Goal: Task Accomplishment & Management: Use online tool/utility

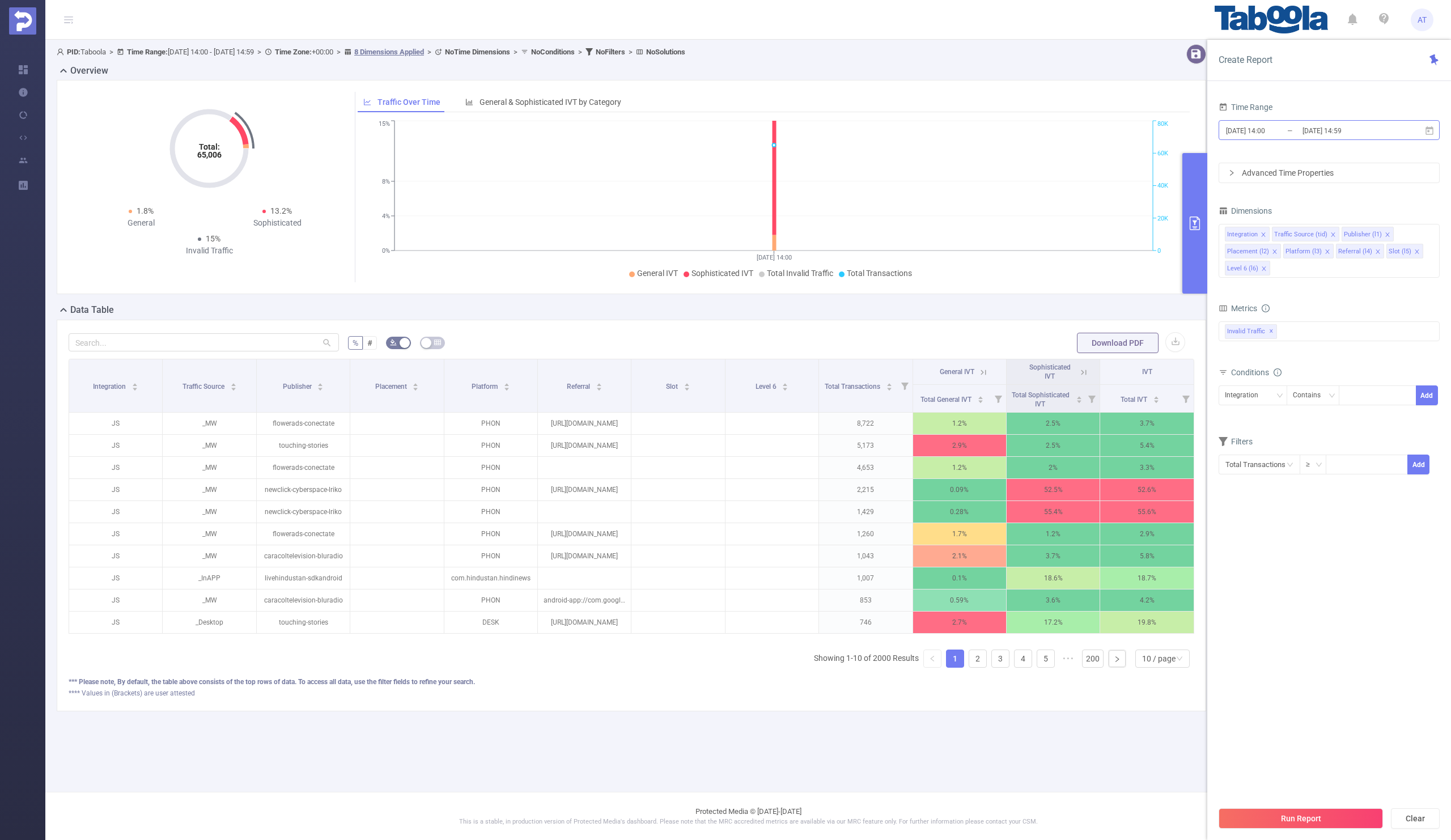
click at [1307, 125] on input "[DATE] 14:59" at bounding box center [1348, 130] width 92 height 15
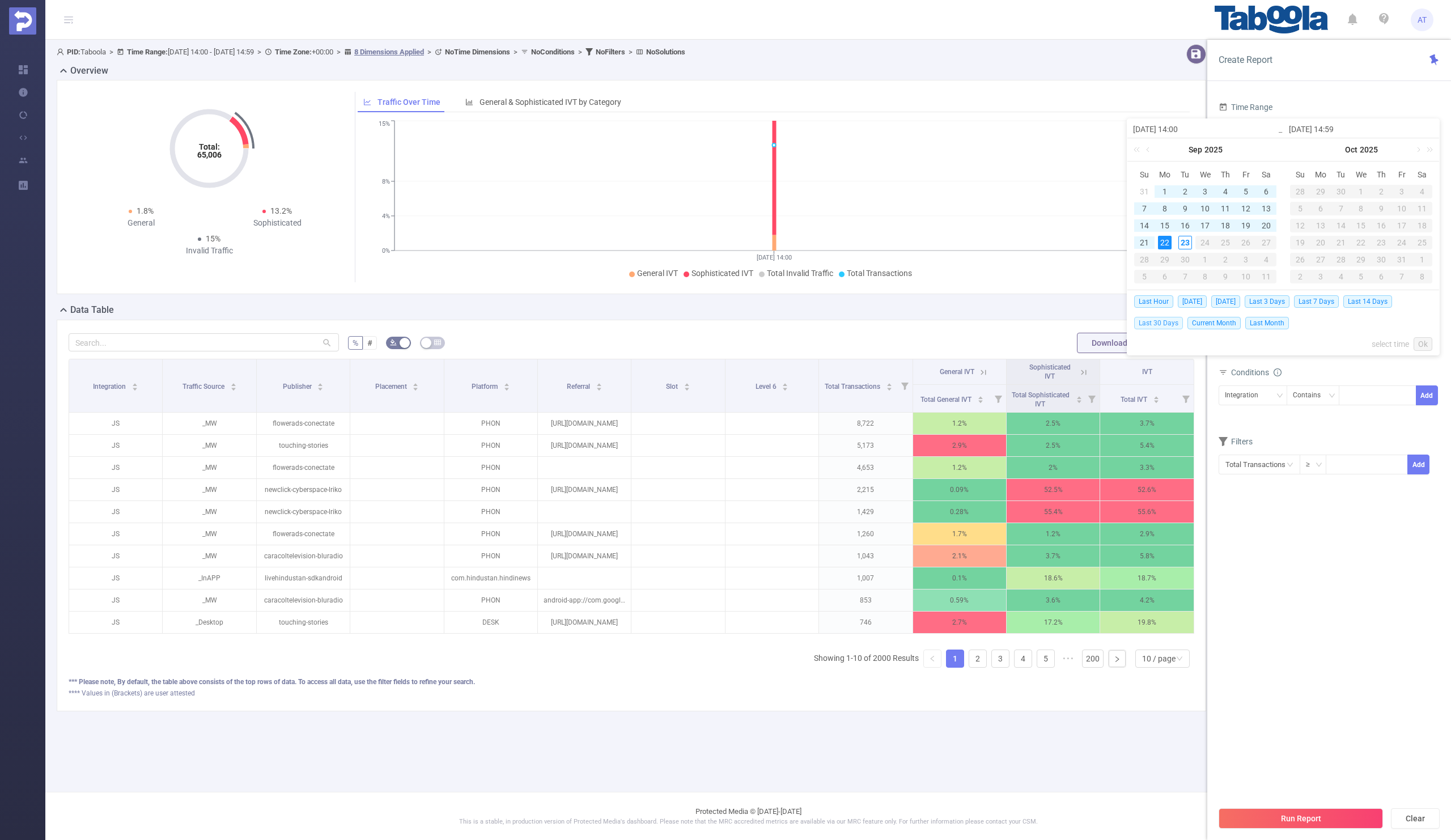
click at [1148, 317] on span "Last 30 Days" at bounding box center [1159, 323] width 49 height 13
type input "[DATE] 00:00"
type input "[DATE] 23:59"
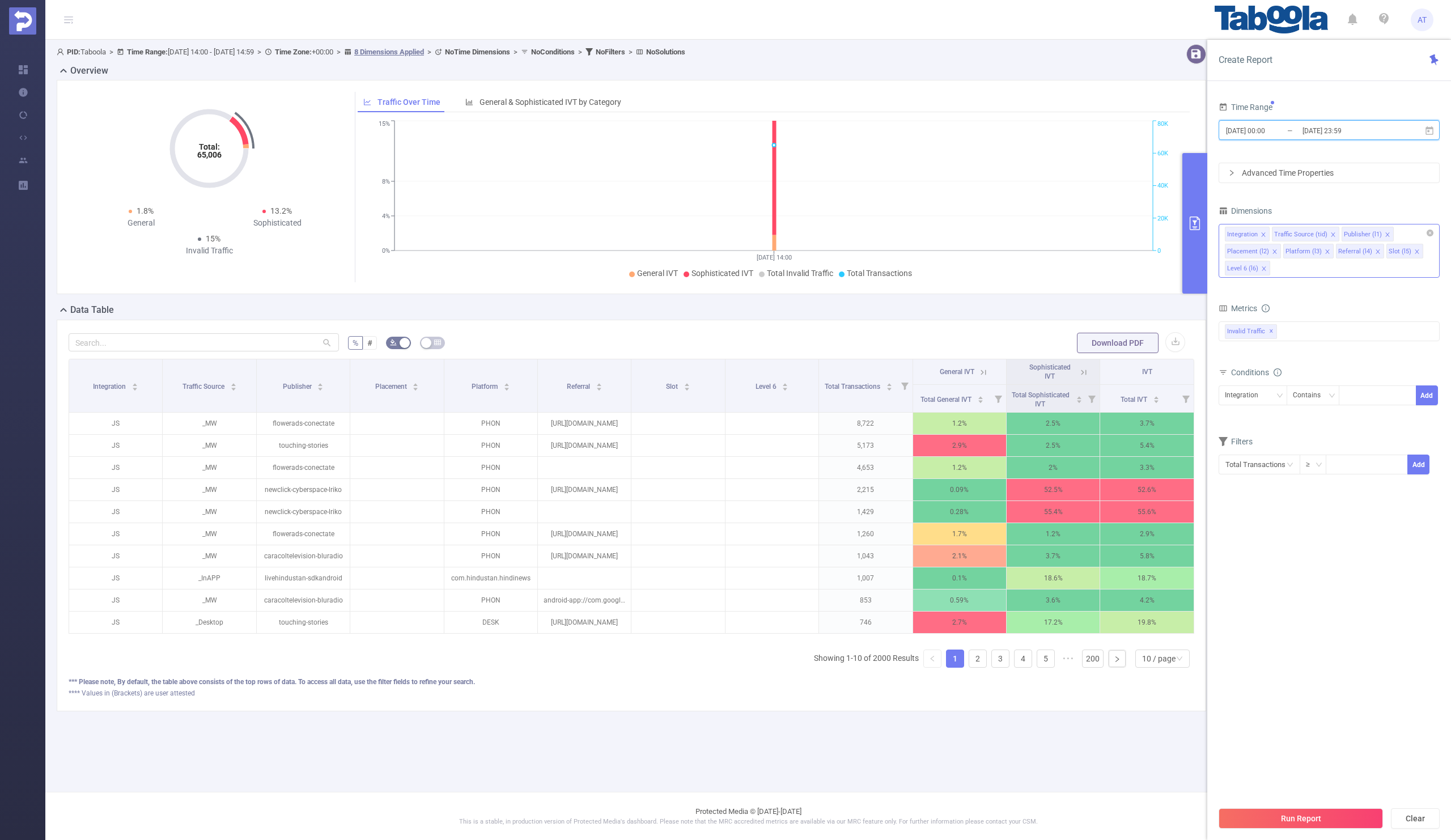
click at [1265, 232] on icon "icon: close" at bounding box center [1263, 235] width 5 height 5
click at [1285, 234] on icon "icon: close" at bounding box center [1285, 235] width 5 height 5
click at [1326, 232] on icon "icon: close" at bounding box center [1329, 235] width 5 height 5
click at [1323, 232] on icon "icon: close" at bounding box center [1323, 235] width 5 height 5
click at [1318, 232] on icon "icon: close" at bounding box center [1321, 235] width 5 height 5
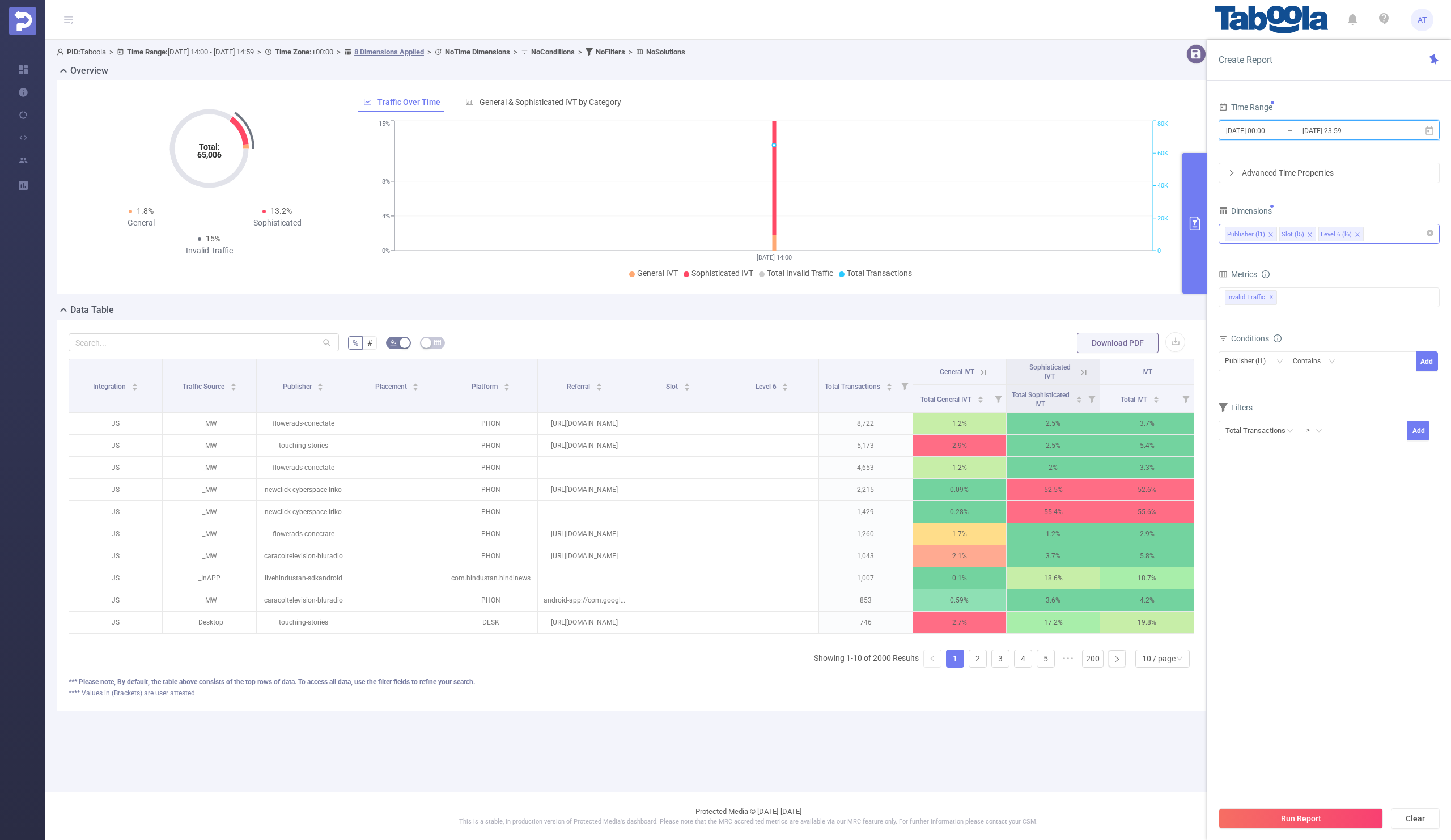
click at [1310, 234] on icon "icon: close" at bounding box center [1310, 235] width 5 height 5
click at [1333, 193] on div "Time Range [DATE] 00:00 _ [DATE] 23:59 Advanced Time Properties Dimensions Publ…" at bounding box center [1330, 277] width 221 height 356
click at [1350, 363] on div at bounding box center [1377, 361] width 65 height 19
paste input "sciborg-publisher"
type input "sciborg-publisher"
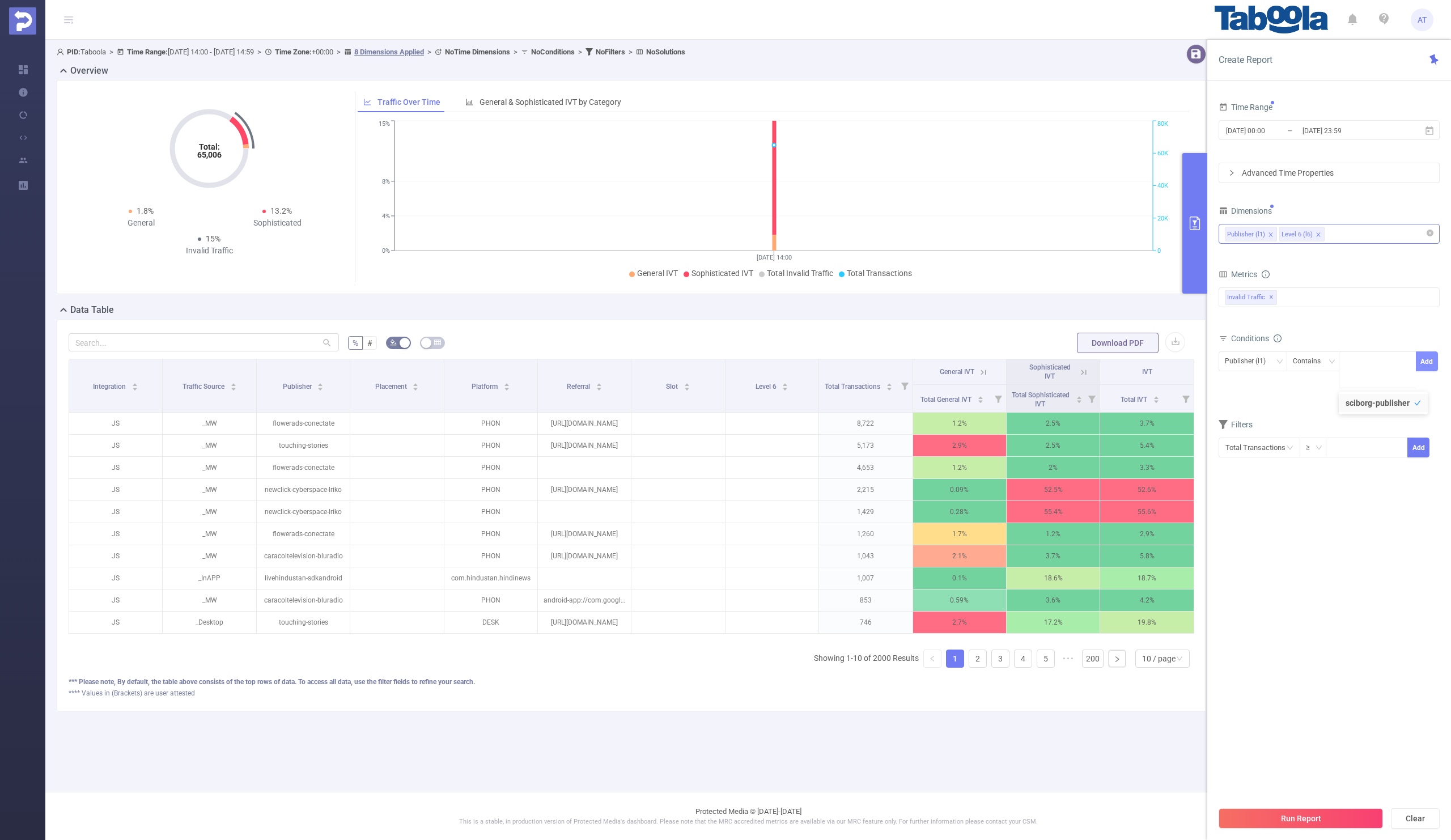
click at [1416, 361] on button "Add" at bounding box center [1427, 362] width 22 height 20
click at [1320, 415] on form "Dimensions Publisher (l1) Level 6 (l6) Metrics bp_total brand-safety brand_is_s…" at bounding box center [1330, 339] width 221 height 272
click at [1280, 129] on input "[DATE] 00:00" at bounding box center [1270, 130] width 92 height 15
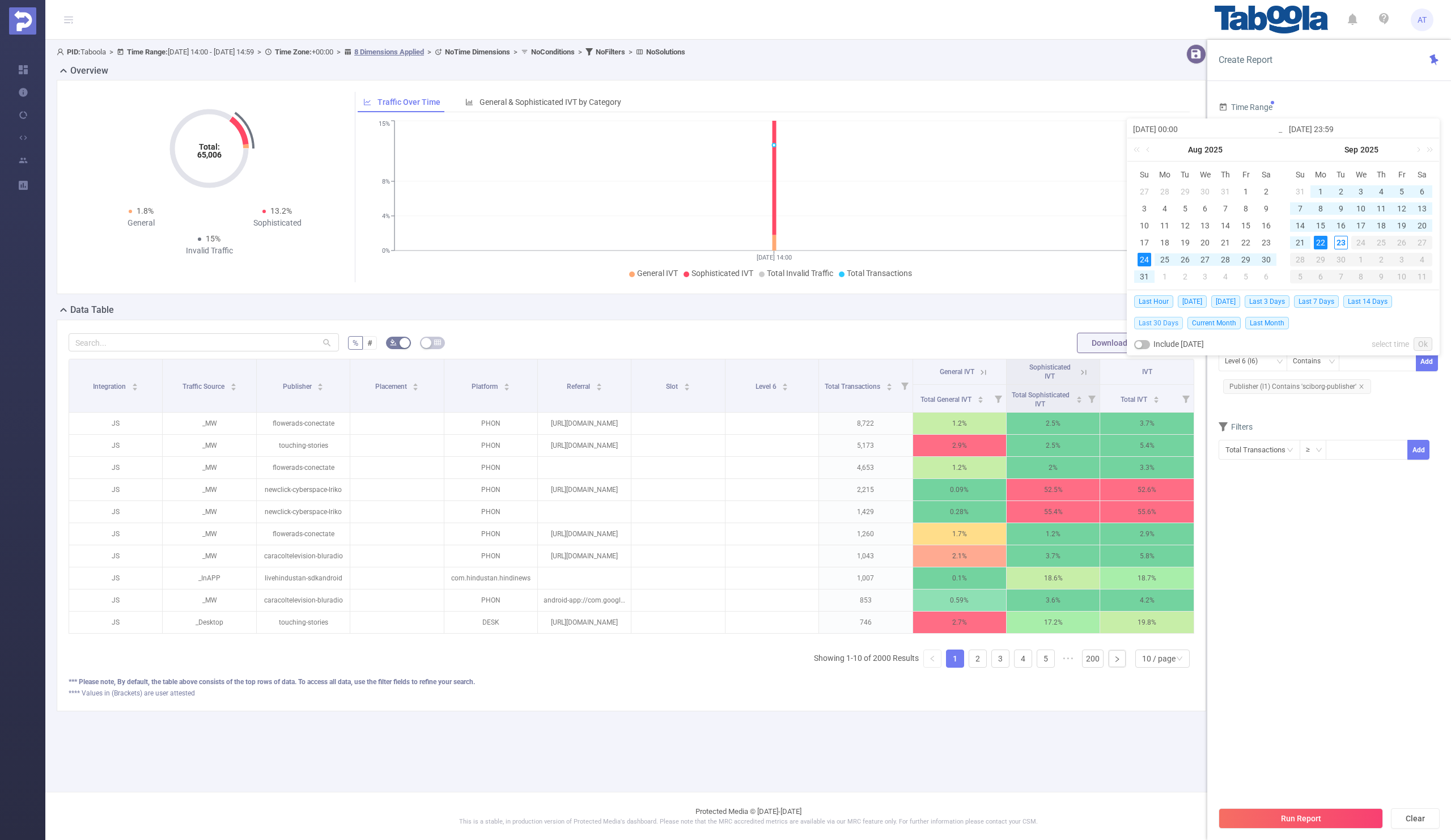
click at [1163, 321] on span "Last 30 Days" at bounding box center [1159, 323] width 49 height 13
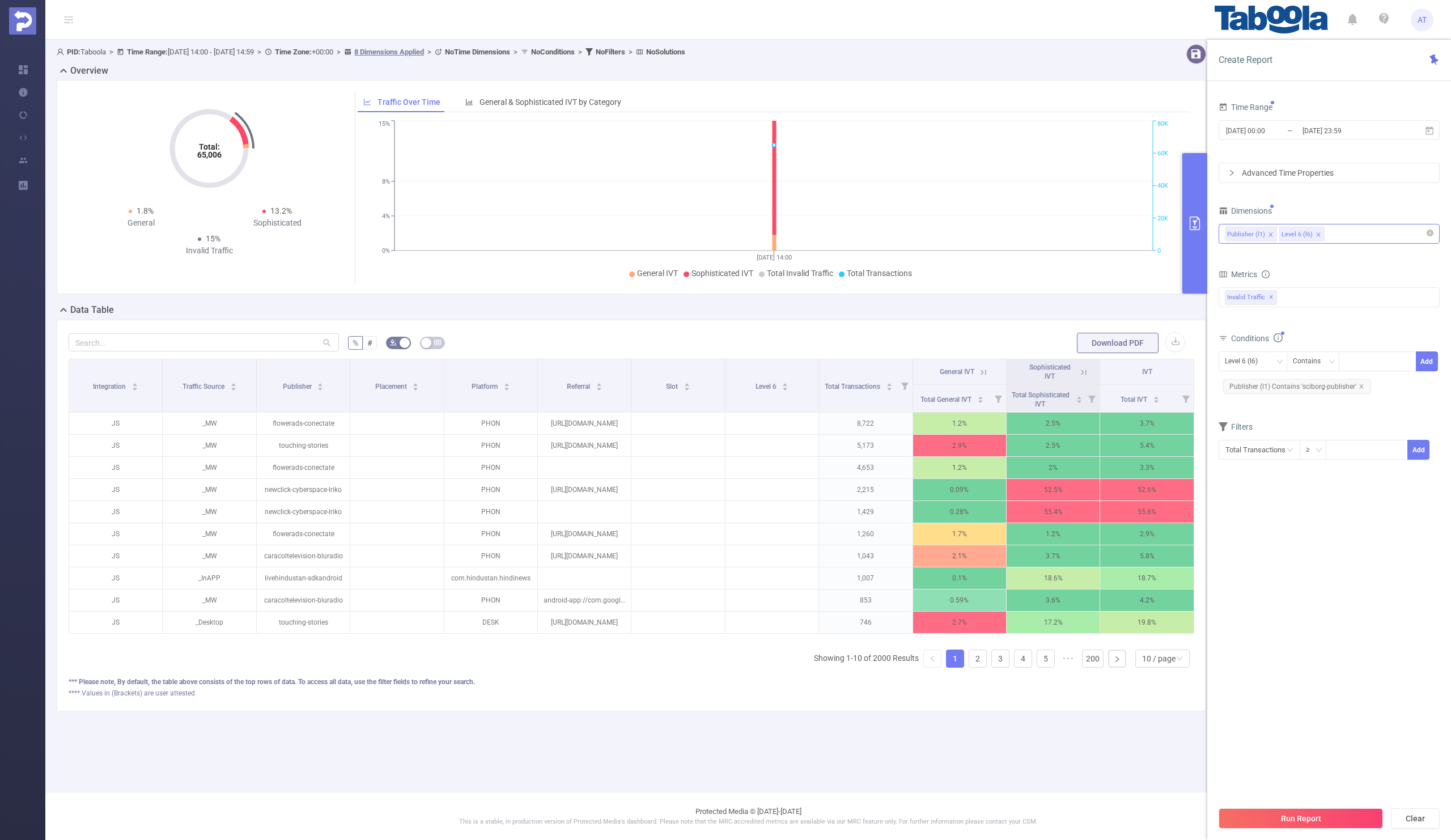
click at [1269, 540] on section "Time Range [DATE] 00:00 _ [DATE] 23:59 Advanced Time Properties Dimensions Publ…" at bounding box center [1330, 449] width 221 height 701
click at [1279, 818] on button "Run Report" at bounding box center [1301, 818] width 165 height 21
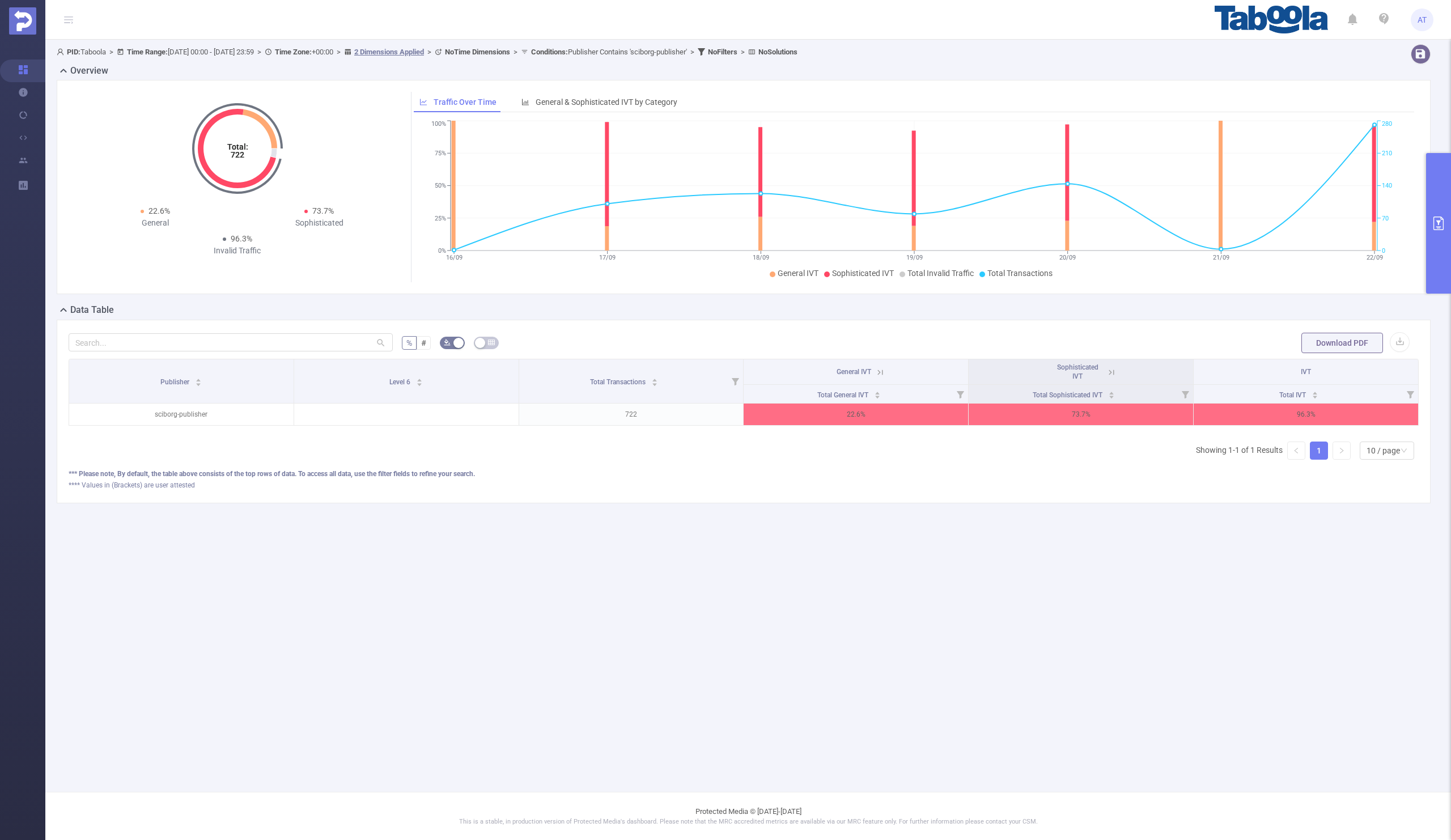
click at [879, 373] on icon at bounding box center [880, 371] width 10 height 10
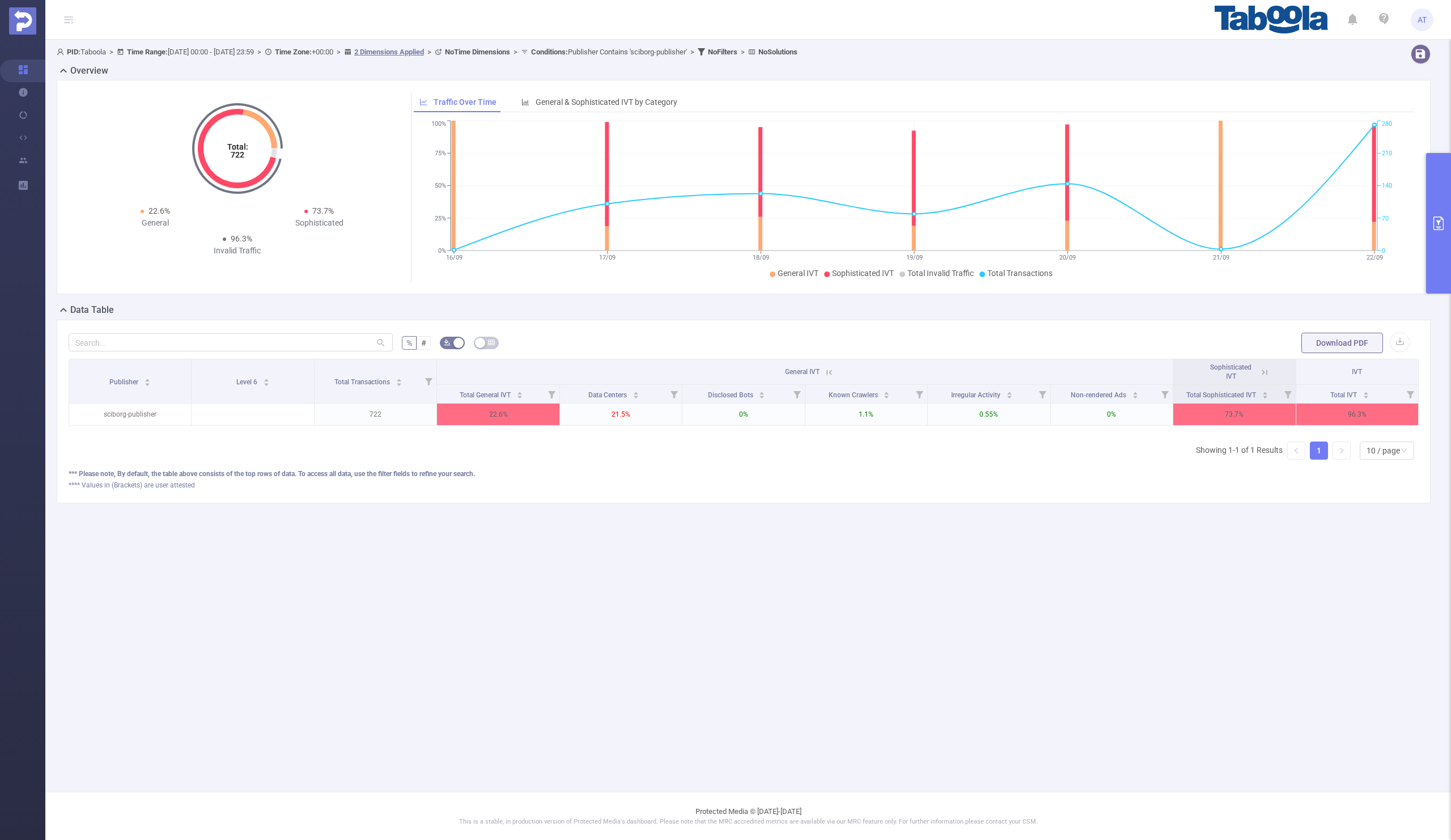
click at [1267, 374] on icon at bounding box center [1264, 371] width 10 height 10
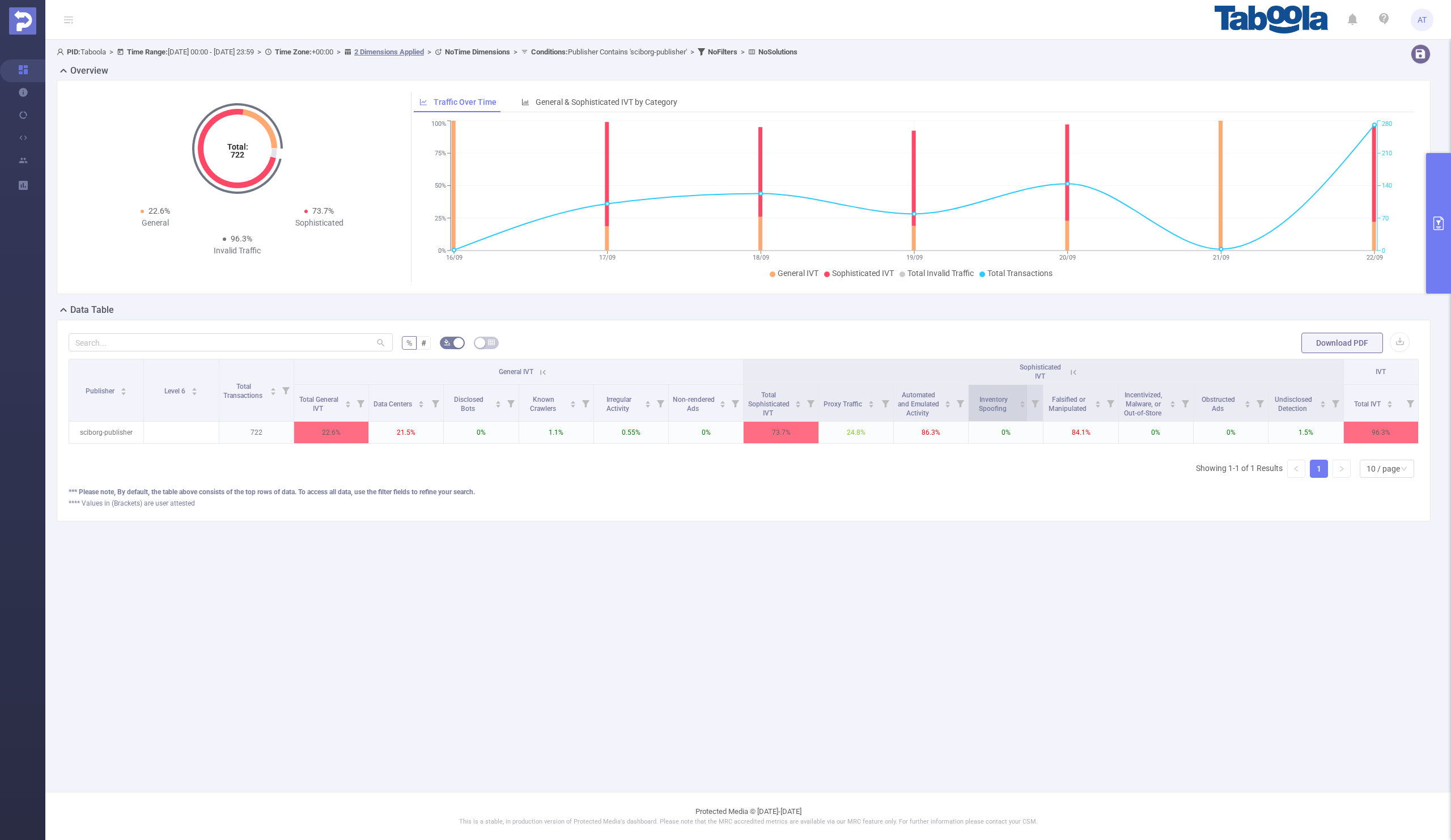
scroll to position [0, 3]
click at [1447, 237] on button "primary" at bounding box center [1438, 223] width 25 height 140
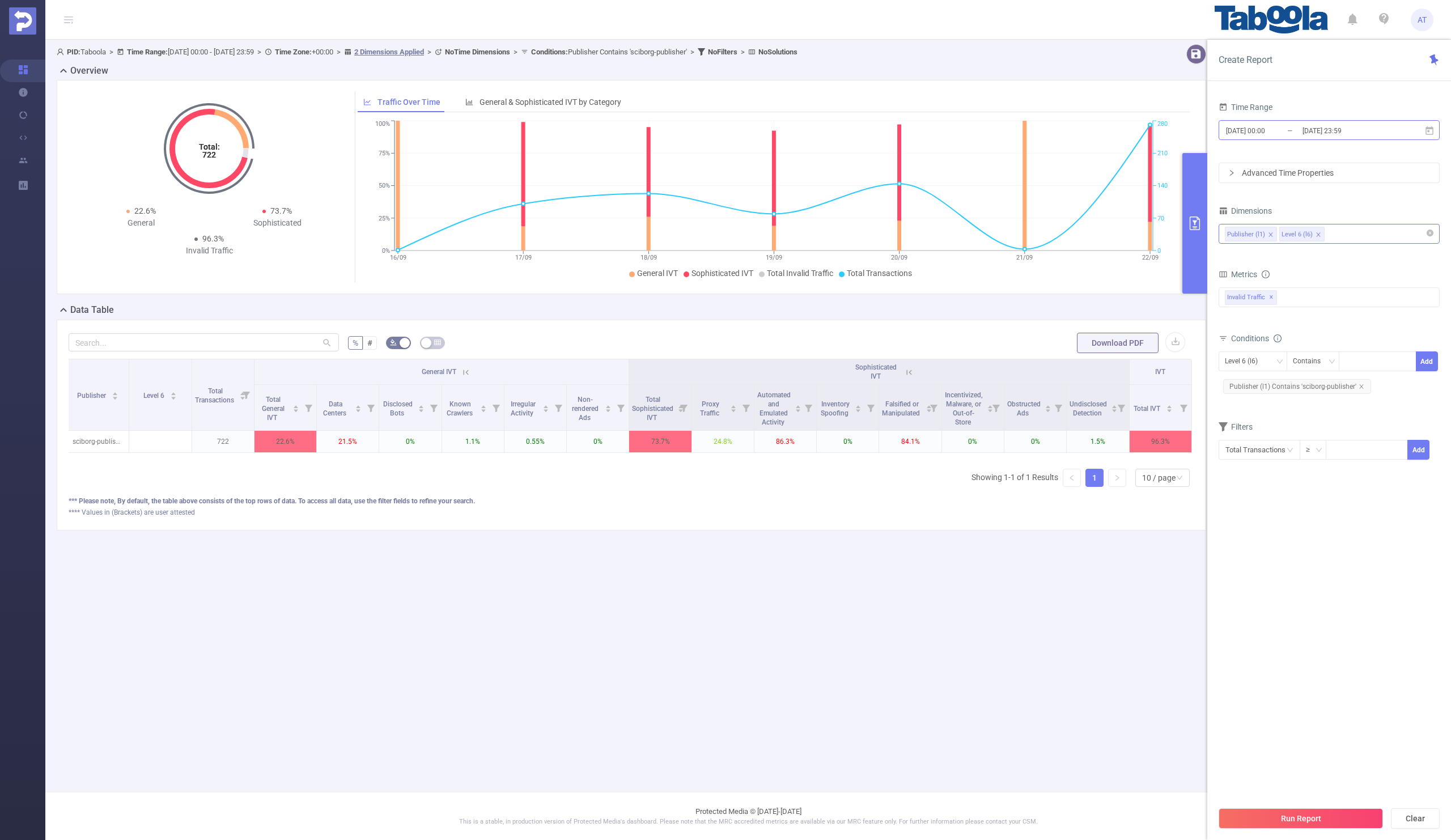
click at [1291, 131] on input "[DATE] 00:00" at bounding box center [1270, 130] width 92 height 15
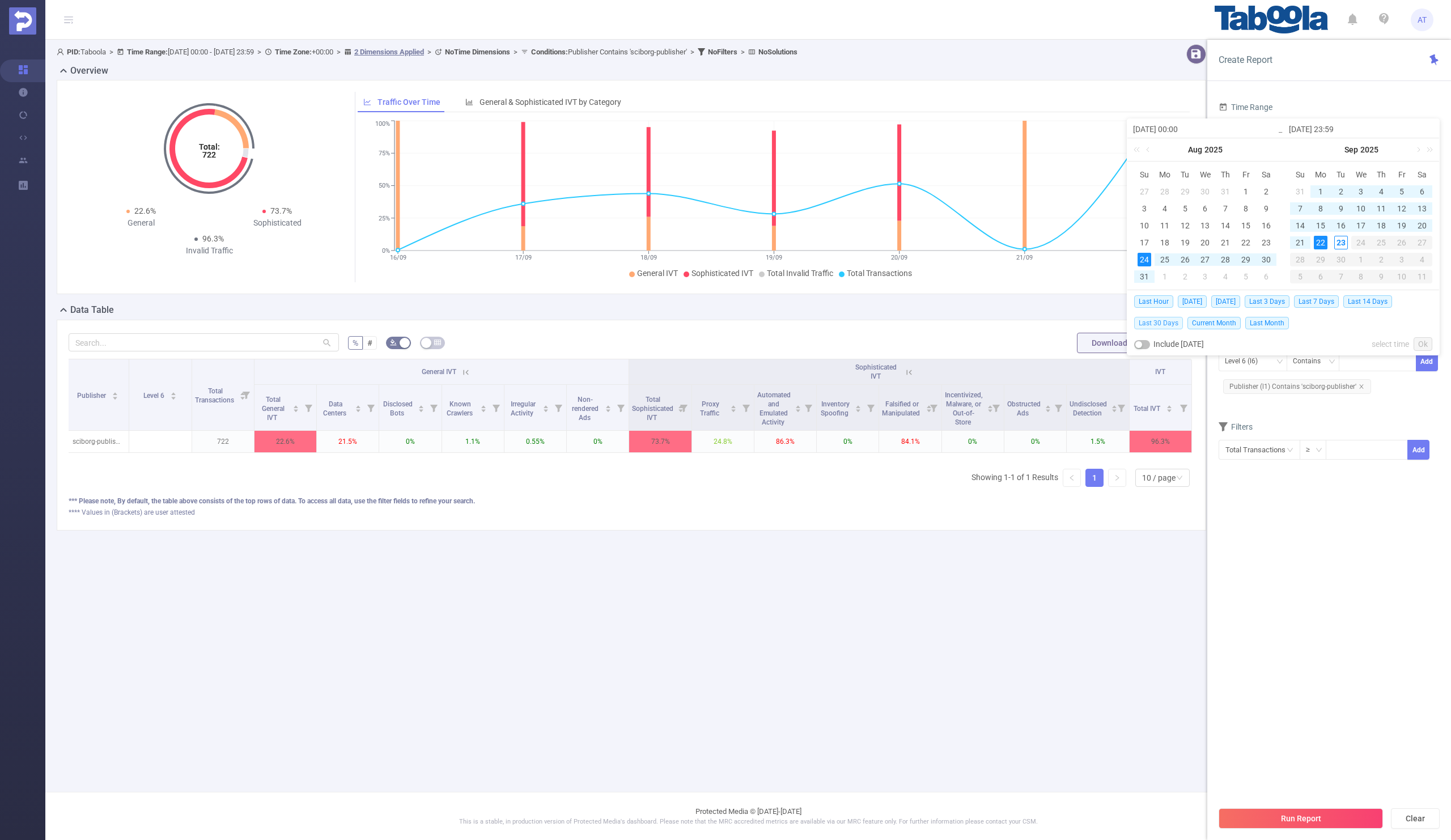
click at [1155, 325] on span "Last 30 Days" at bounding box center [1159, 323] width 49 height 13
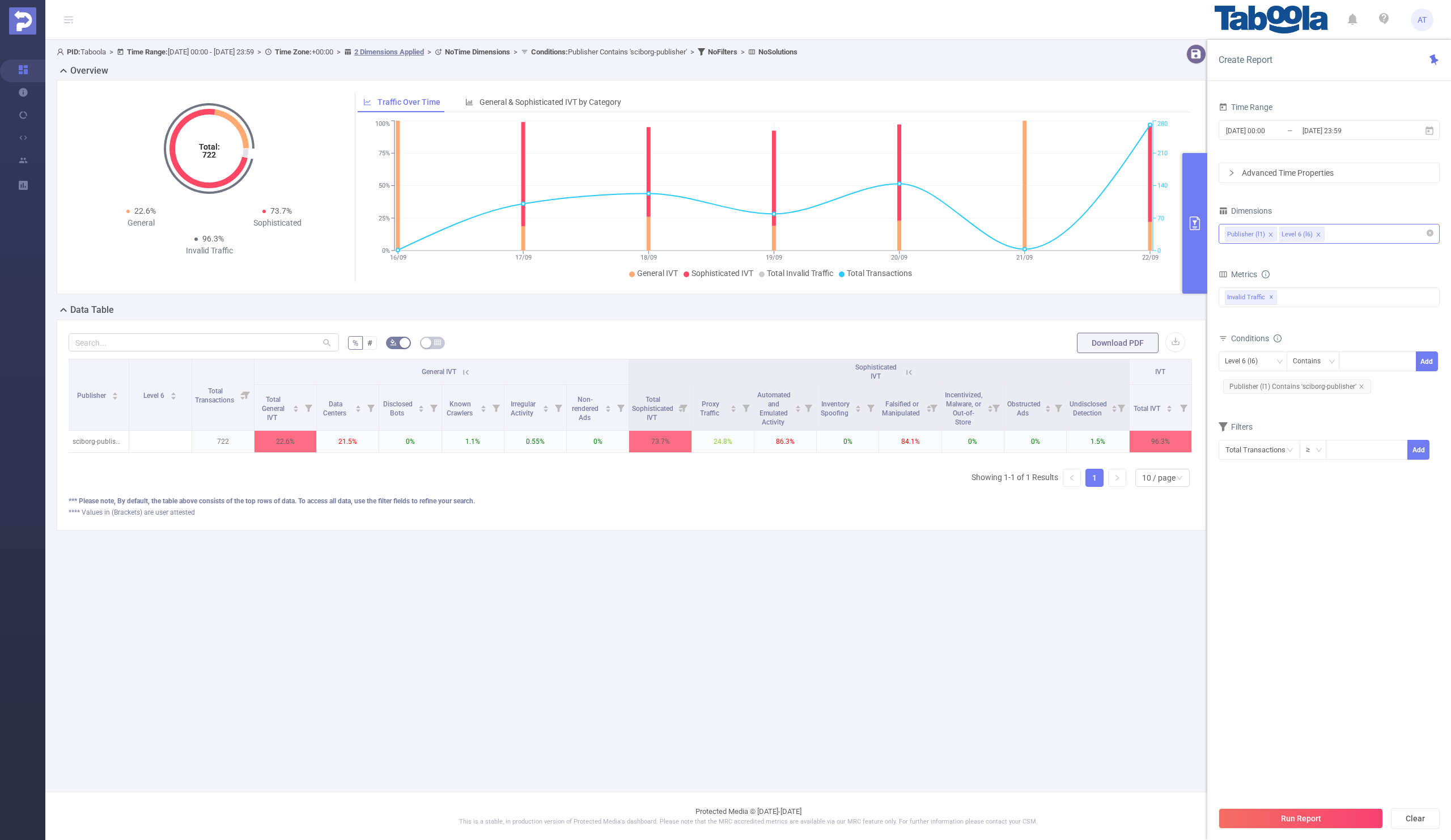
click at [1274, 554] on section "Time Range [DATE] 00:00 _ [DATE] 23:59 Advanced Time Properties Dimensions Publ…" at bounding box center [1330, 449] width 221 height 701
click at [1292, 815] on button "Run Report" at bounding box center [1301, 818] width 165 height 21
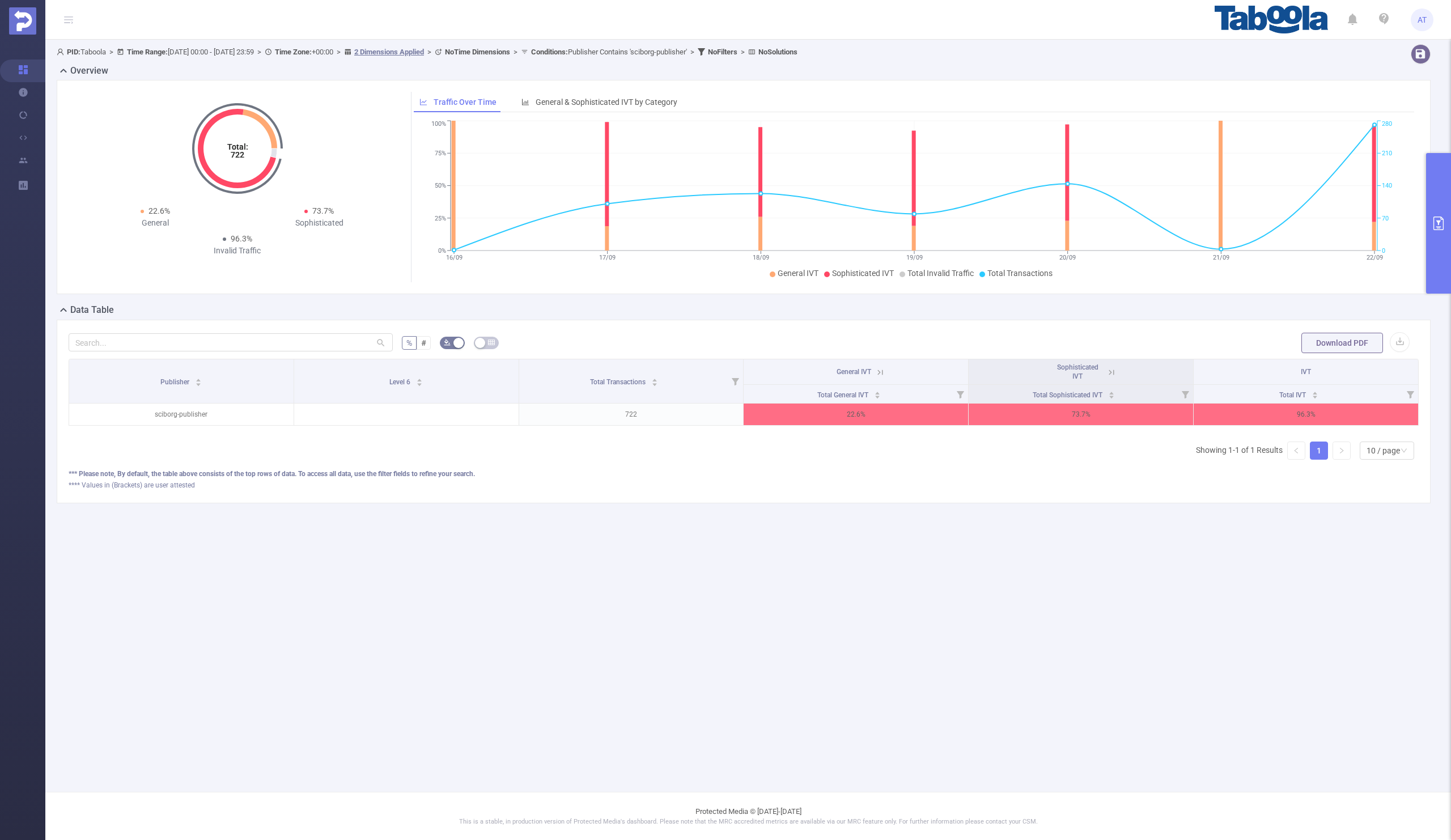
click at [880, 371] on icon at bounding box center [880, 371] width 10 height 10
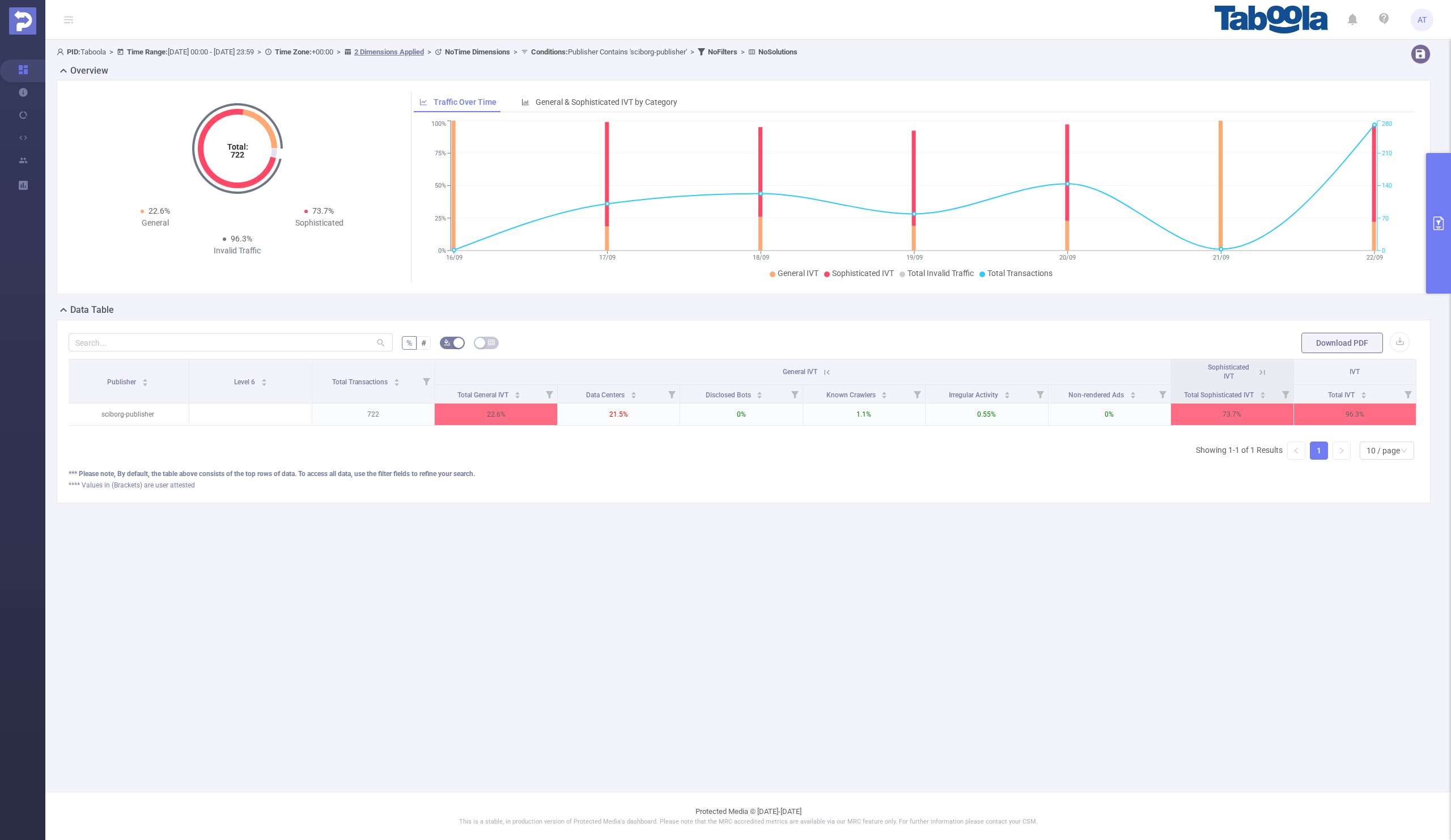
click at [1267, 373] on icon at bounding box center [1261, 371] width 10 height 10
